Goal: Task Accomplishment & Management: Use online tool/utility

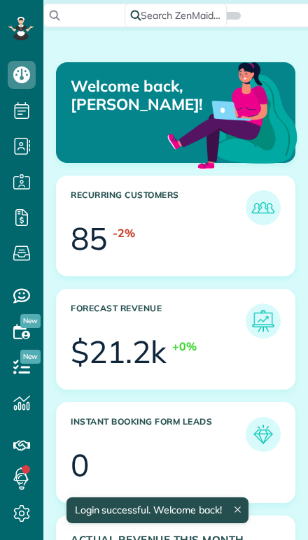
scroll to position [99, 224]
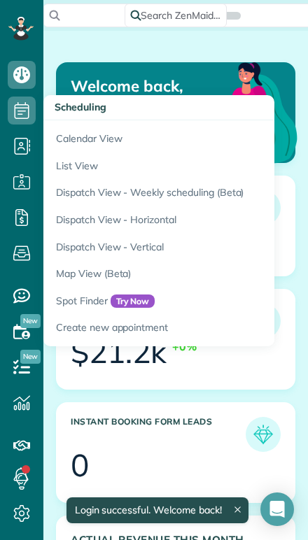
click at [68, 143] on link "Calendar View" at bounding box center [217, 136] width 349 height 32
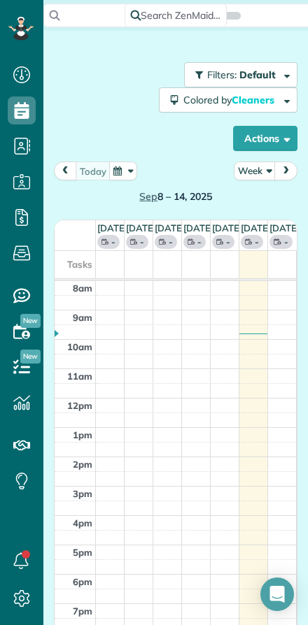
scroll to position [6, 6]
click at [253, 173] on button "Week" at bounding box center [254, 170] width 42 height 19
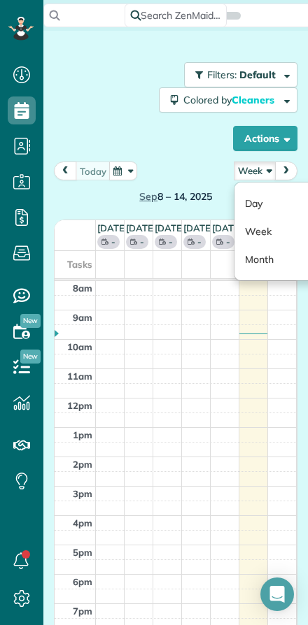
click at [249, 199] on link "Day" at bounding box center [289, 203] width 110 height 28
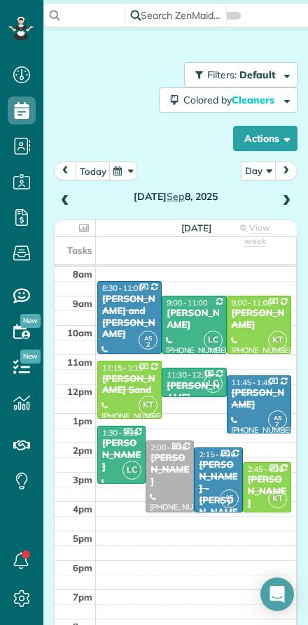
click at [290, 202] on span at bounding box center [285, 201] width 15 height 13
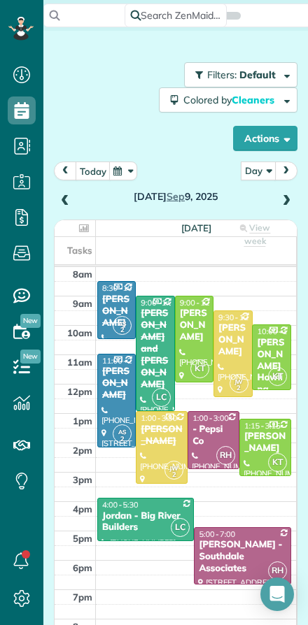
click at [99, 171] on button "today" at bounding box center [92, 170] width 35 height 19
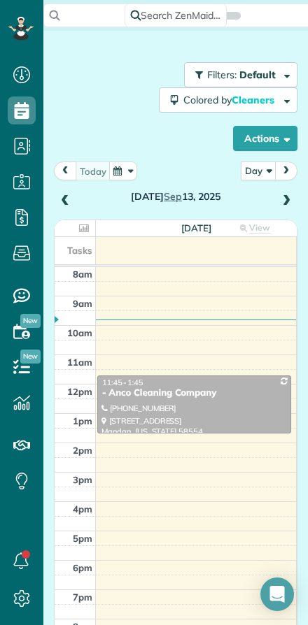
click at [292, 196] on span at bounding box center [285, 201] width 15 height 13
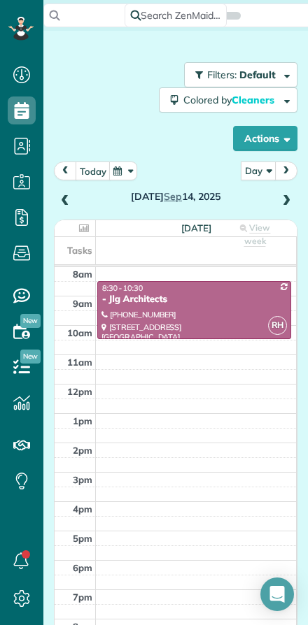
click at [287, 198] on span at bounding box center [285, 201] width 15 height 13
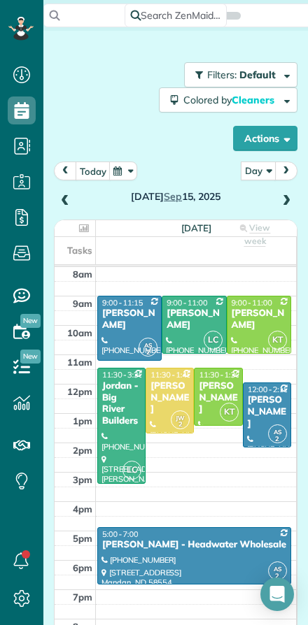
click at [287, 197] on span at bounding box center [285, 201] width 15 height 13
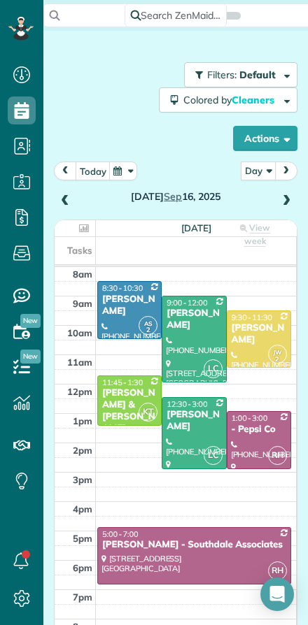
click at [264, 340] on div "Cheryl Visger" at bounding box center [259, 334] width 56 height 24
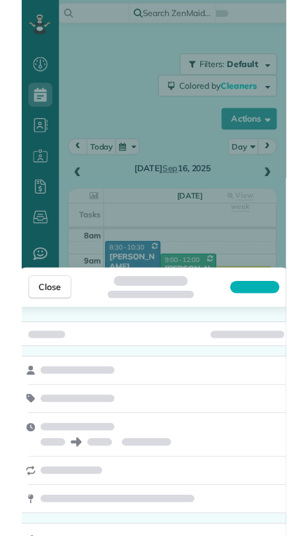
scroll to position [567, 43]
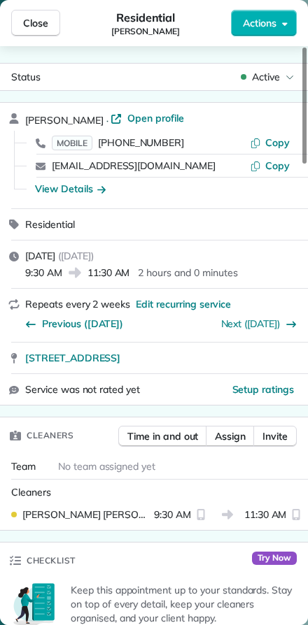
scroll to position [625, 43]
click at [41, 15] on button "Close" at bounding box center [35, 23] width 49 height 27
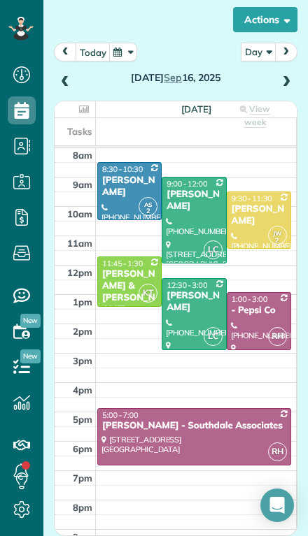
scroll to position [119, 0]
click at [282, 76] on span at bounding box center [285, 82] width 15 height 13
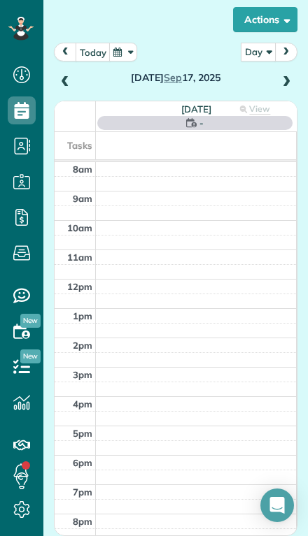
scroll to position [117, 0]
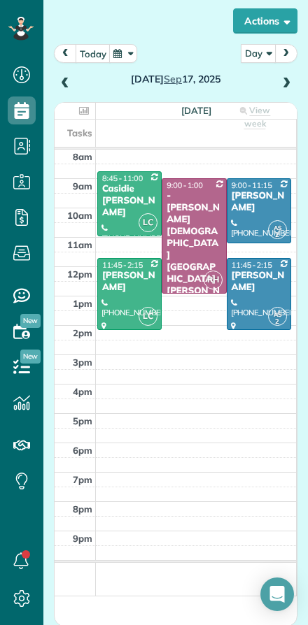
scroll to position [625, 43]
click at [292, 80] on span at bounding box center [285, 84] width 15 height 13
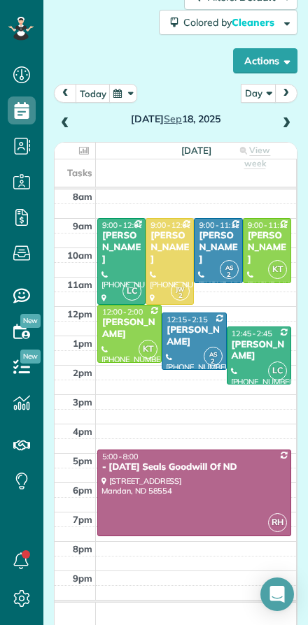
scroll to position [79, 0]
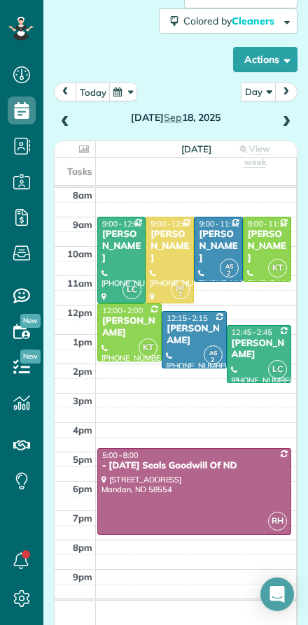
click at [68, 124] on span at bounding box center [64, 122] width 15 height 13
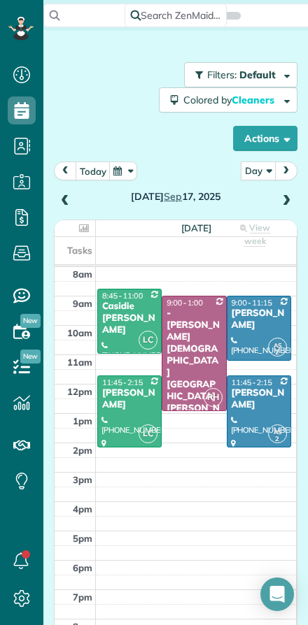
scroll to position [0, 0]
click at [283, 201] on span at bounding box center [285, 201] width 15 height 13
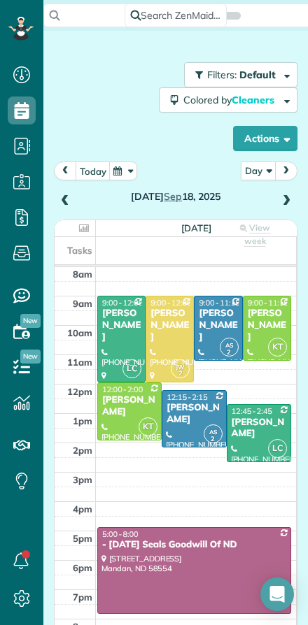
click at [279, 205] on span at bounding box center [285, 201] width 15 height 13
